Goal: Task Accomplishment & Management: Manage account settings

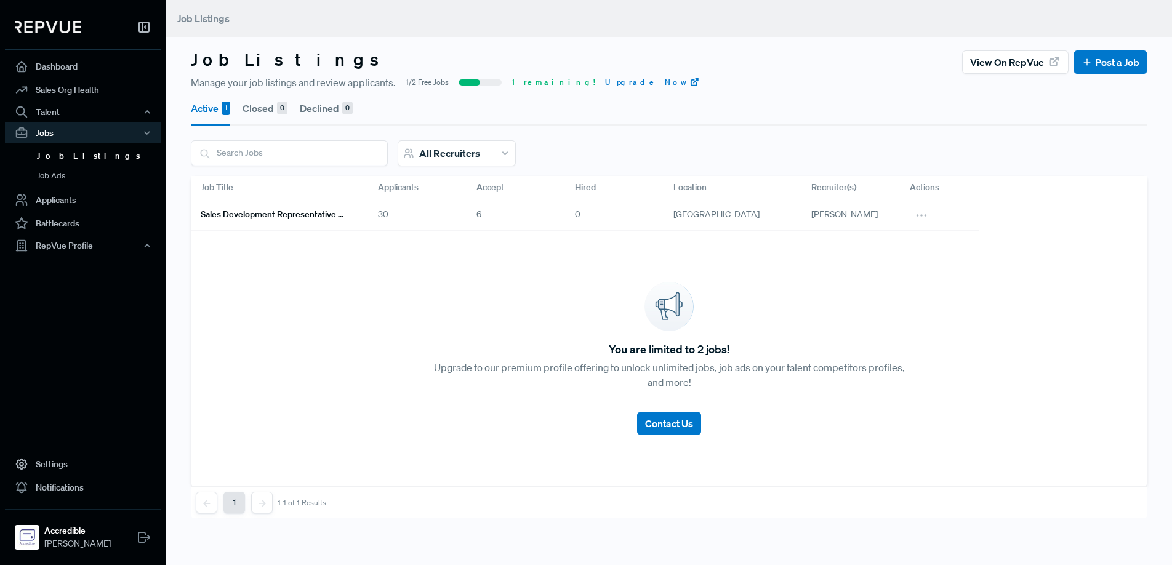
click at [279, 214] on h6 "Sales Development Representative Remote - US Based - EST Preferred" at bounding box center [275, 214] width 148 height 10
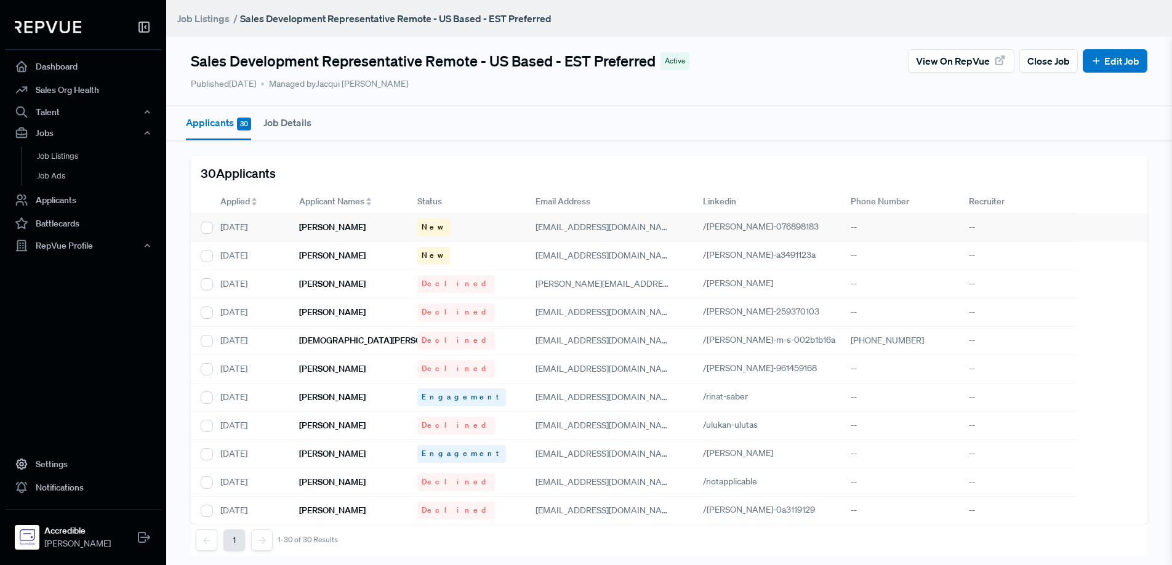
click at [326, 229] on h6 "[PERSON_NAME]" at bounding box center [332, 227] width 66 height 10
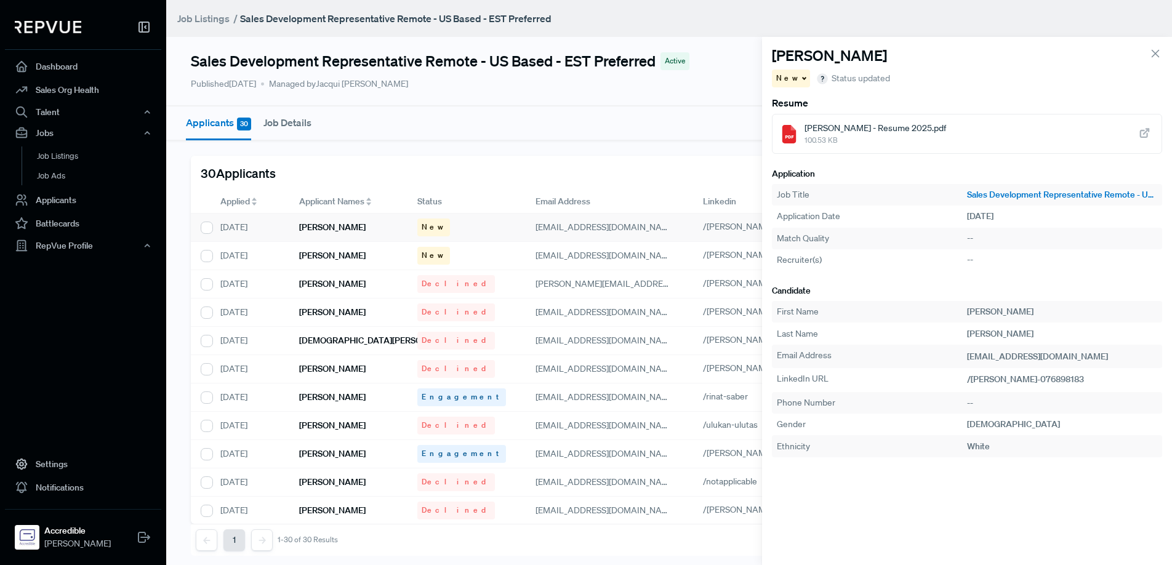
click at [910, 133] on span "Wessley Taylor - Resume 2025.pdf" at bounding box center [875, 128] width 142 height 13
click at [800, 77] on span at bounding box center [803, 78] width 6 height 2
click at [804, 119] on span "Declined" at bounding box center [799, 120] width 34 height 11
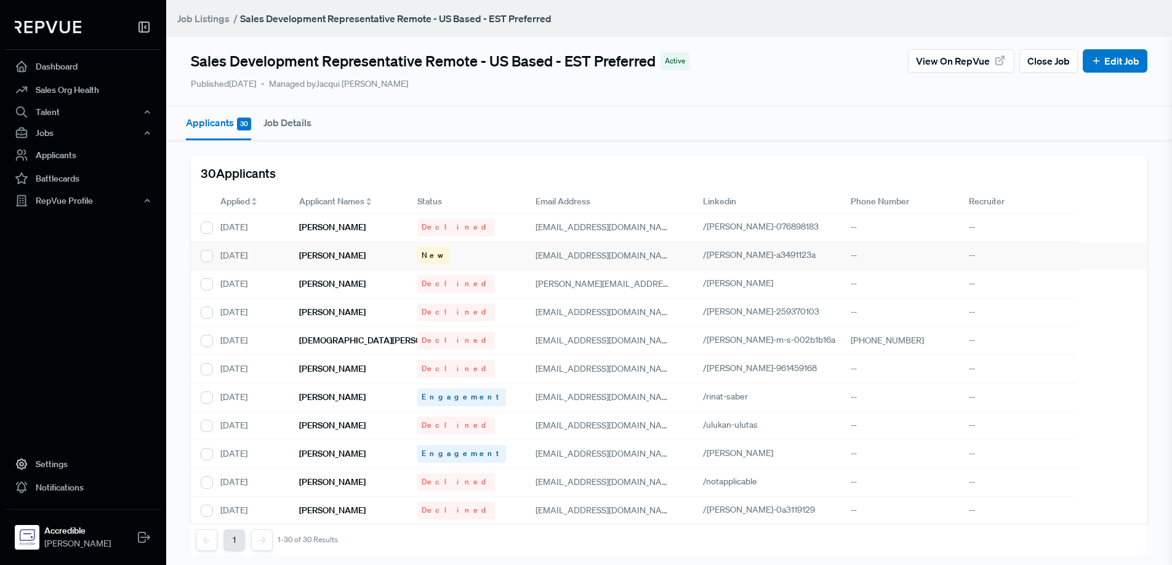
click at [358, 257] on div "[PERSON_NAME]" at bounding box center [348, 256] width 118 height 28
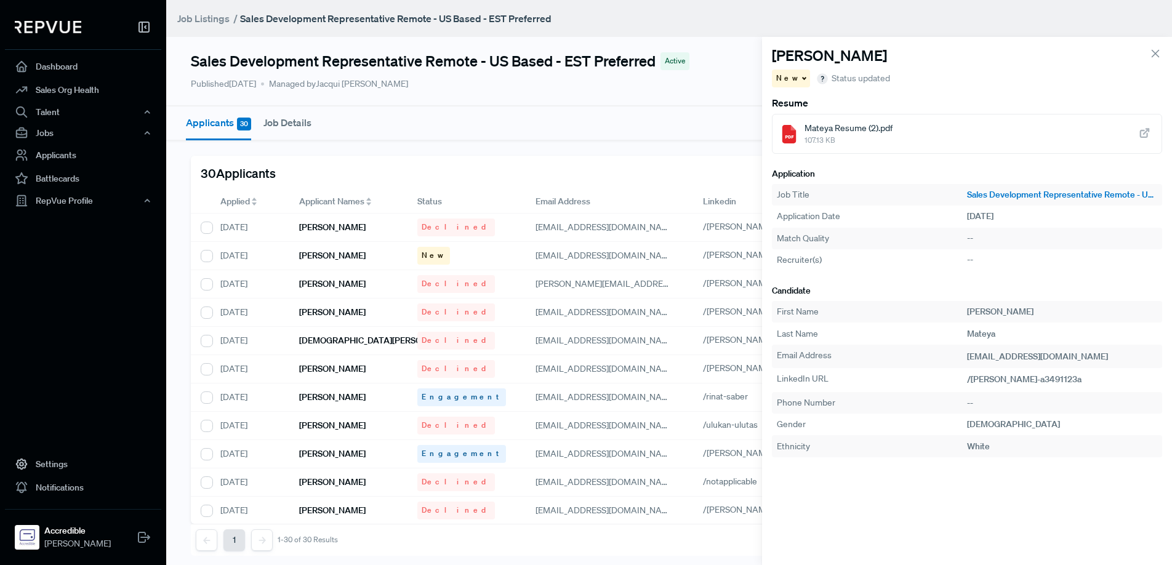
click at [861, 125] on span "Mateya Resume (2).pdf" at bounding box center [848, 128] width 88 height 13
click at [786, 81] on span "New" at bounding box center [788, 78] width 24 height 11
click at [794, 118] on span "Declined" at bounding box center [799, 120] width 34 height 11
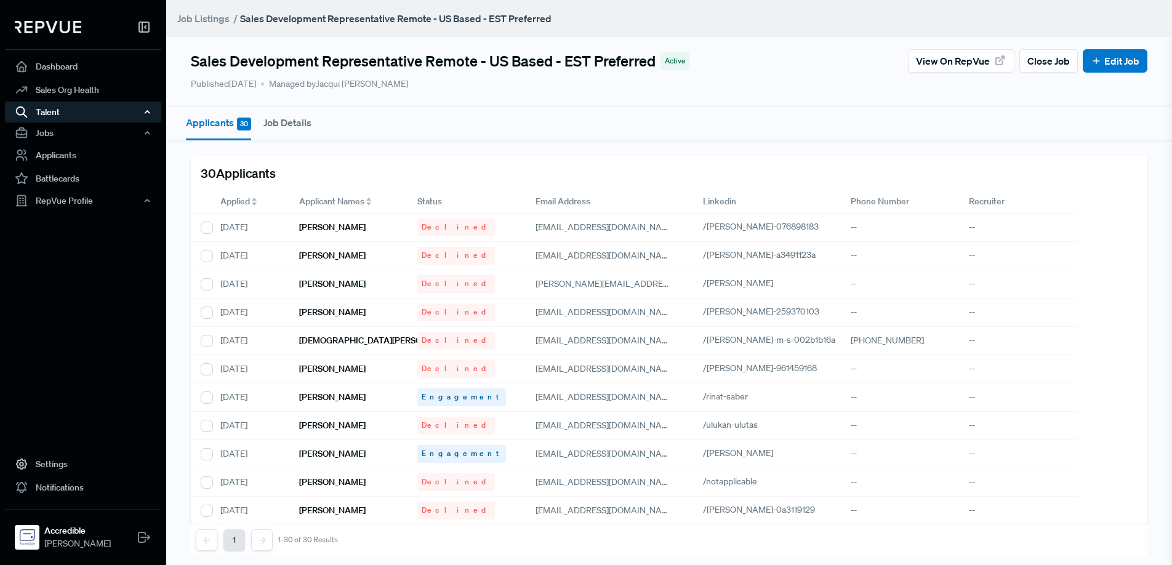
click at [84, 116] on div "Talent" at bounding box center [83, 112] width 156 height 21
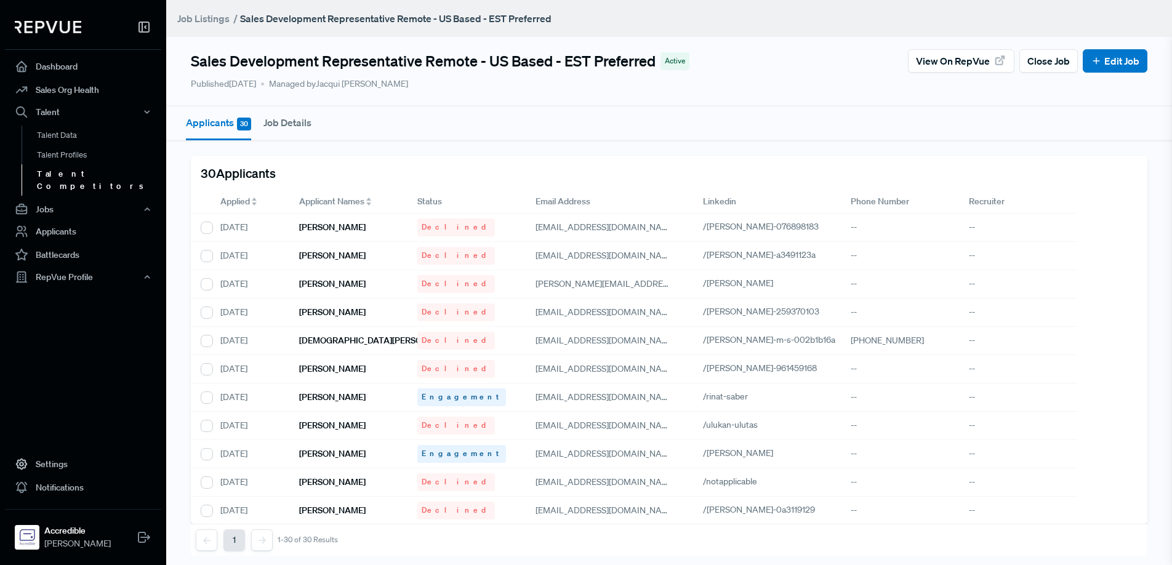
click at [116, 174] on link "Talent Competitors" at bounding box center [100, 179] width 156 height 31
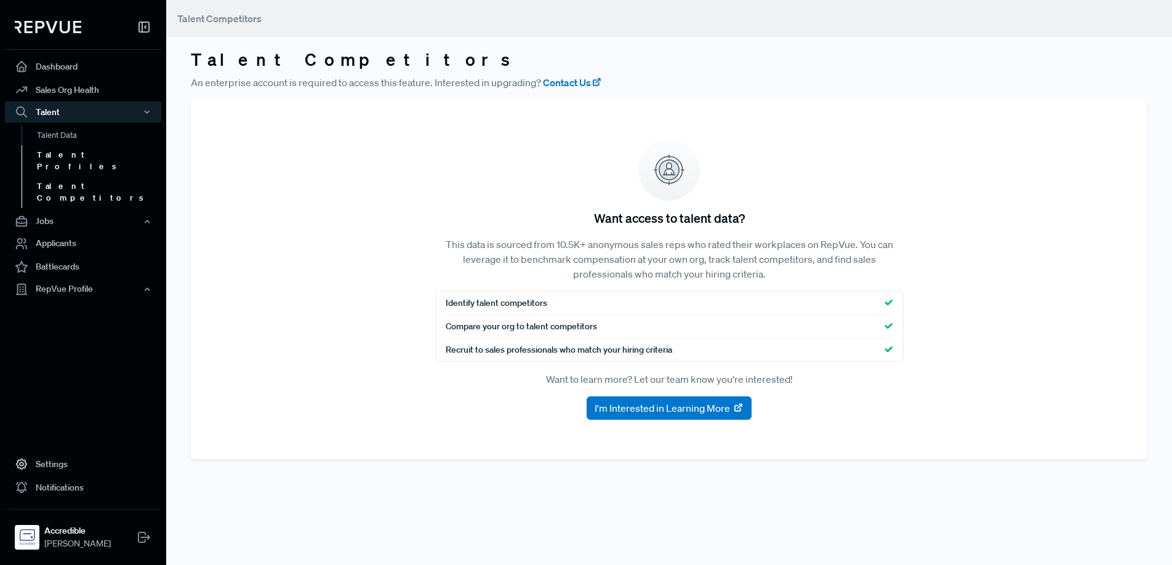
click at [57, 154] on link "Talent Profiles" at bounding box center [100, 160] width 156 height 31
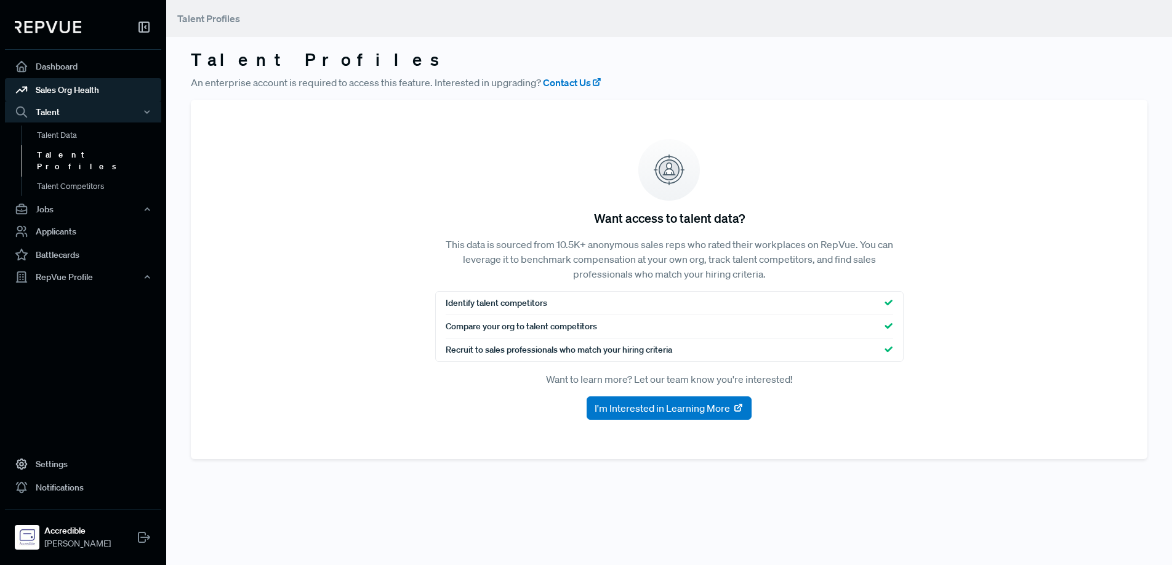
click at [71, 89] on link "Sales Org Health" at bounding box center [83, 89] width 156 height 23
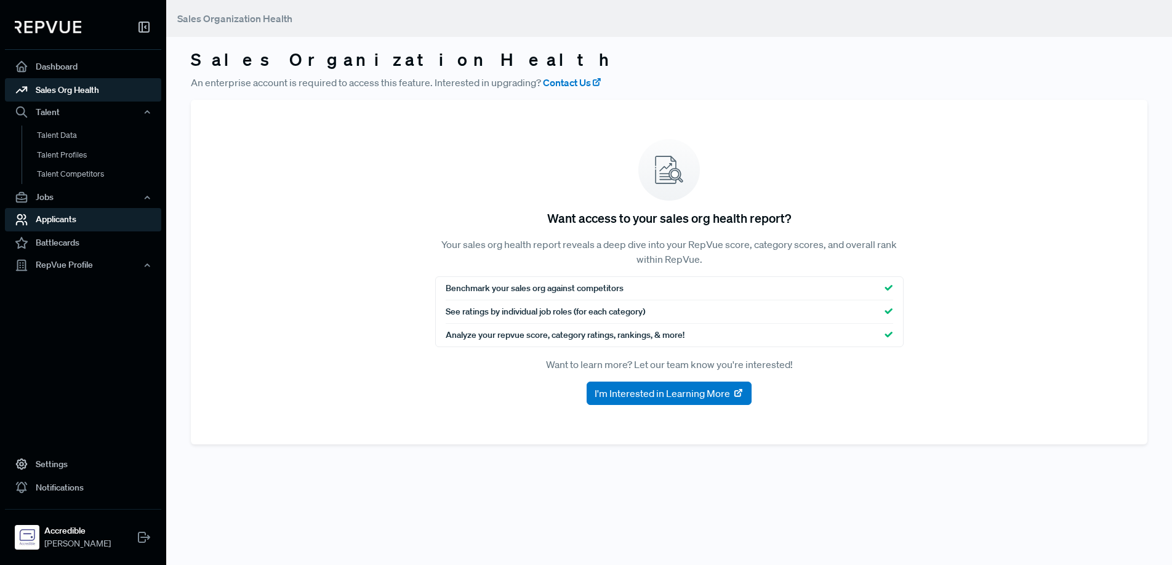
click at [70, 220] on link "Applicants" at bounding box center [83, 219] width 156 height 23
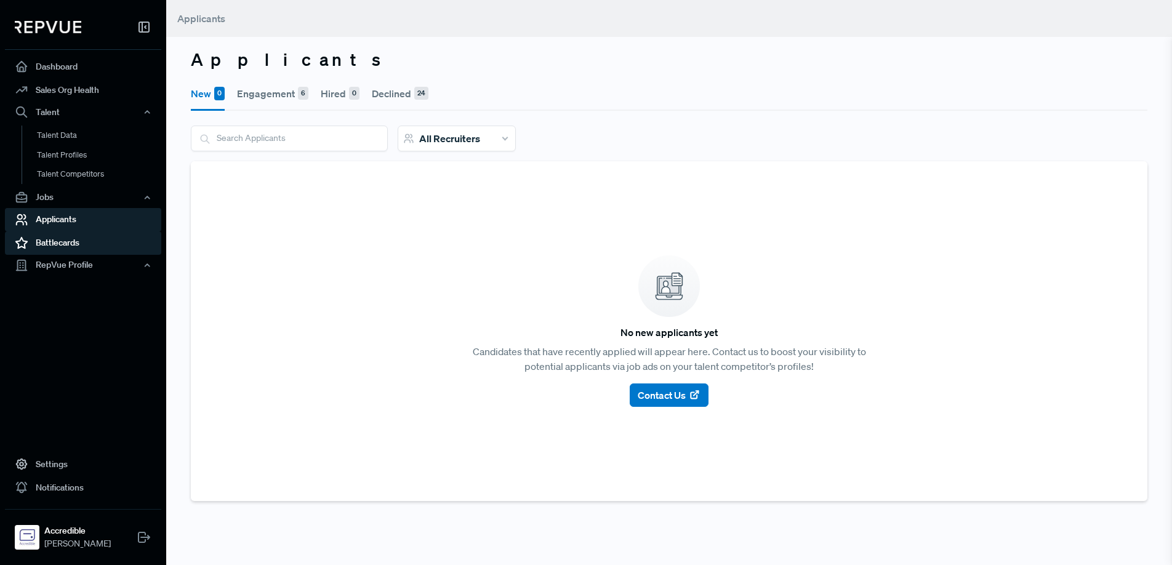
click at [70, 241] on link "Battlecards" at bounding box center [83, 242] width 156 height 23
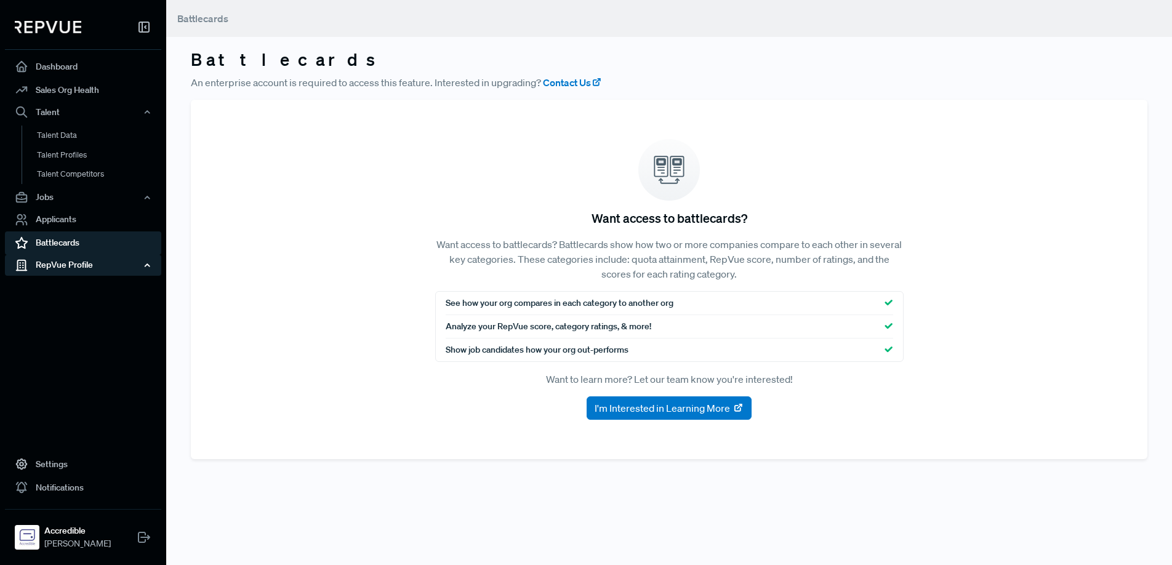
click at [69, 264] on div "RepVue Profile" at bounding box center [83, 265] width 156 height 21
click at [56, 308] on link "Reviews" at bounding box center [100, 308] width 156 height 20
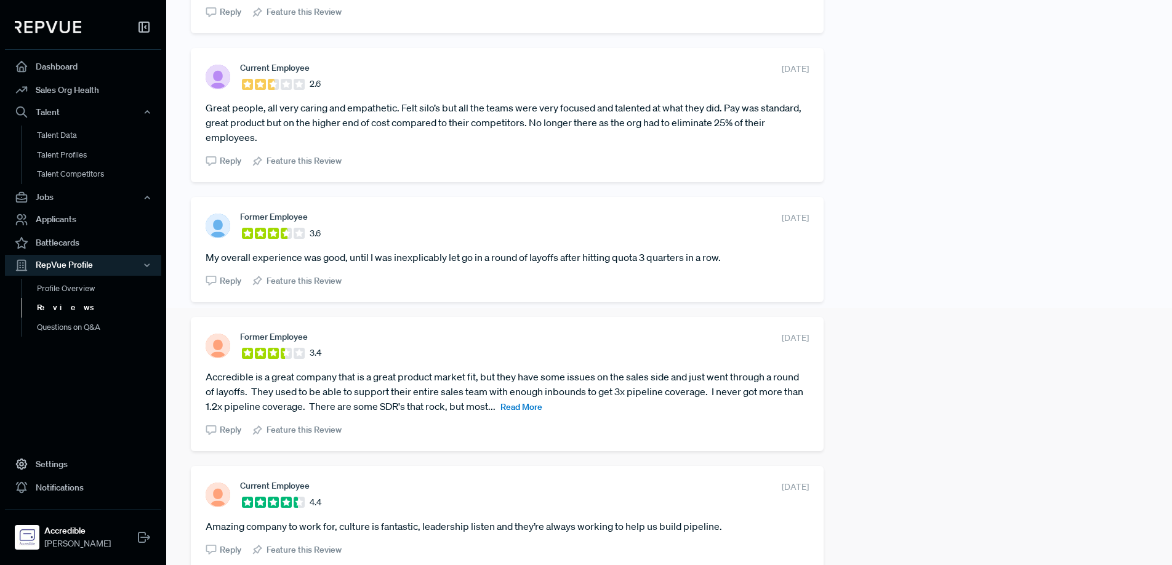
scroll to position [314, 0]
